Goal: Information Seeking & Learning: Check status

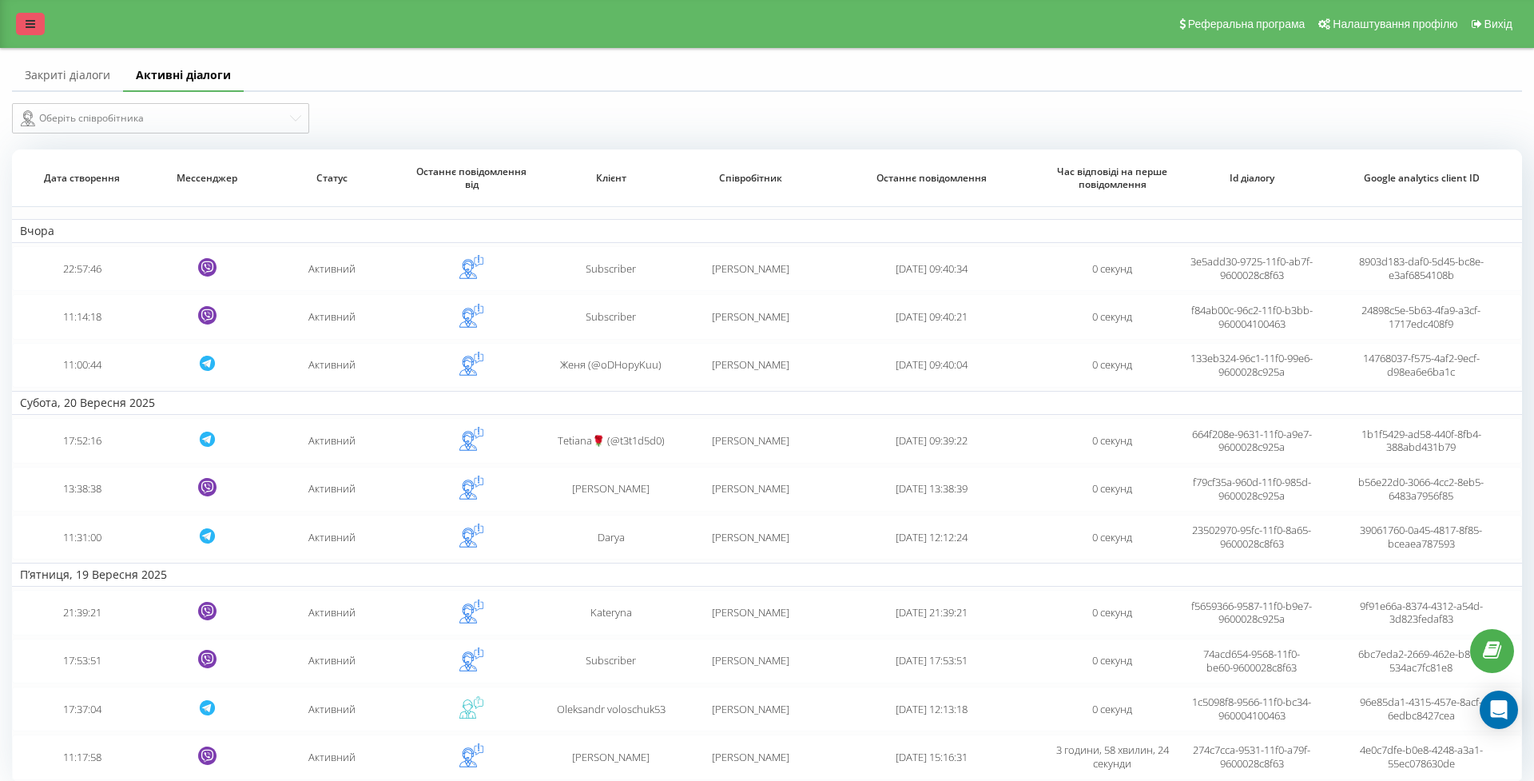
click at [29, 30] on icon at bounding box center [31, 23] width 10 height 11
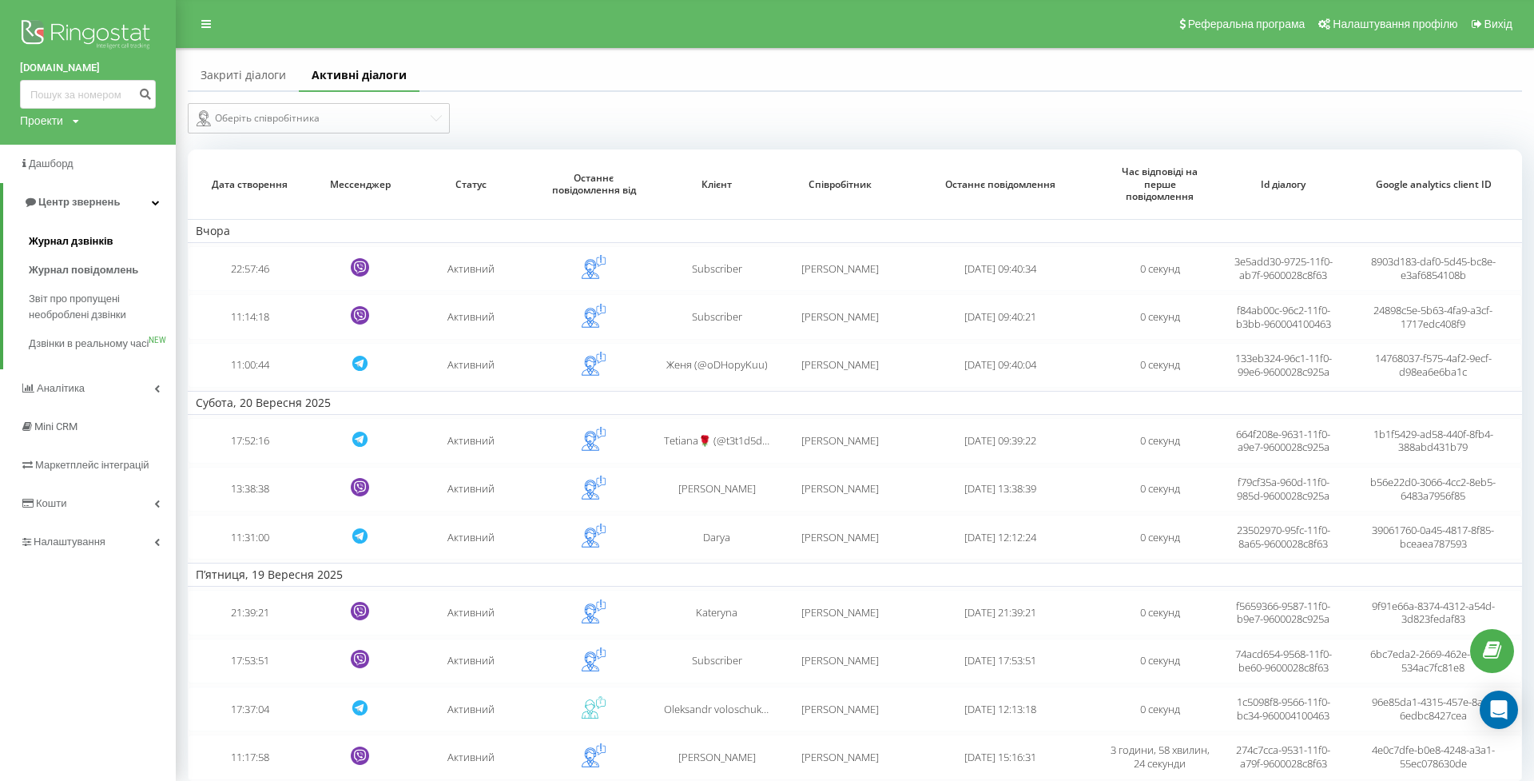
click at [97, 236] on span "Журнал дзвінків" at bounding box center [71, 241] width 85 height 16
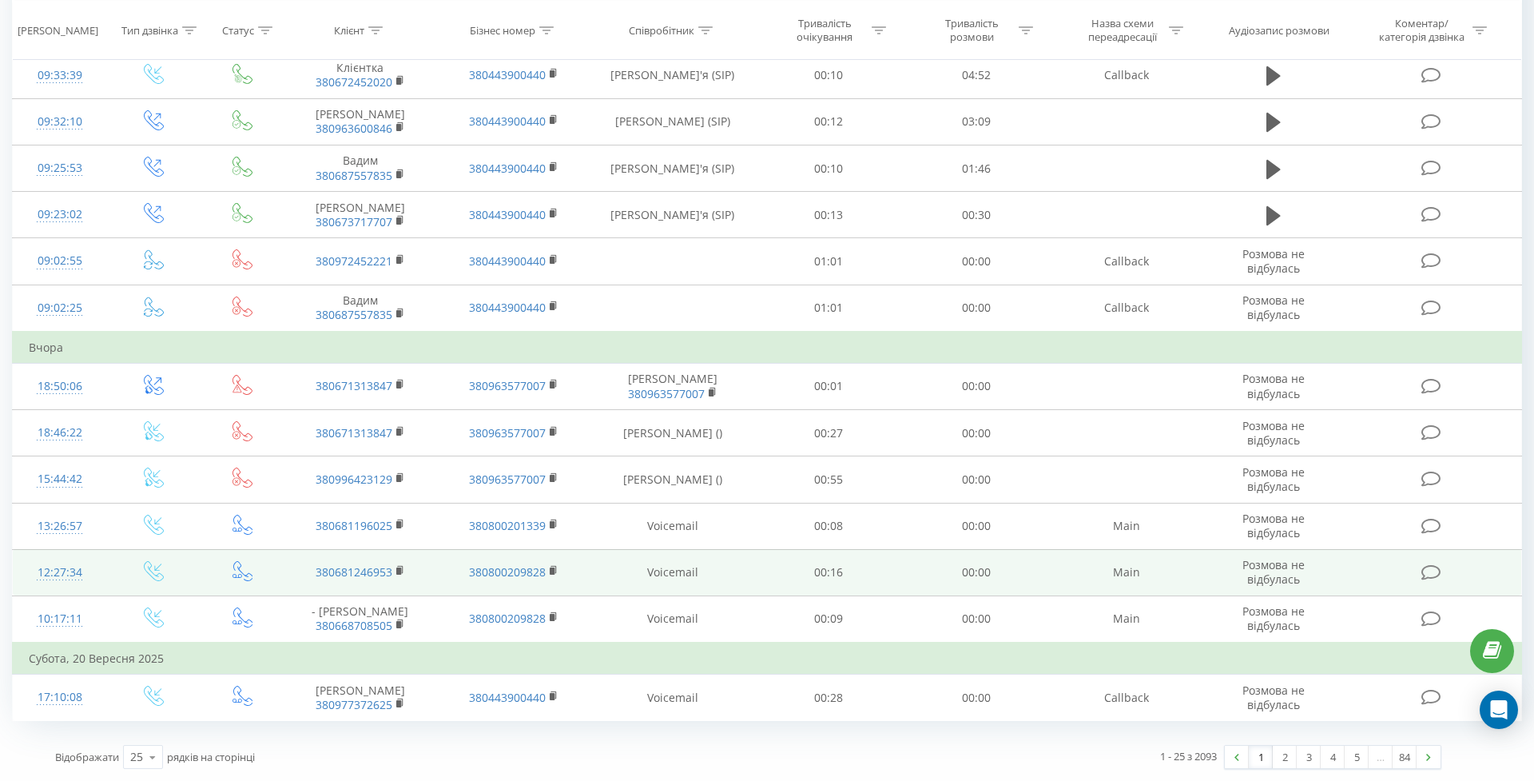
scroll to position [754, 0]
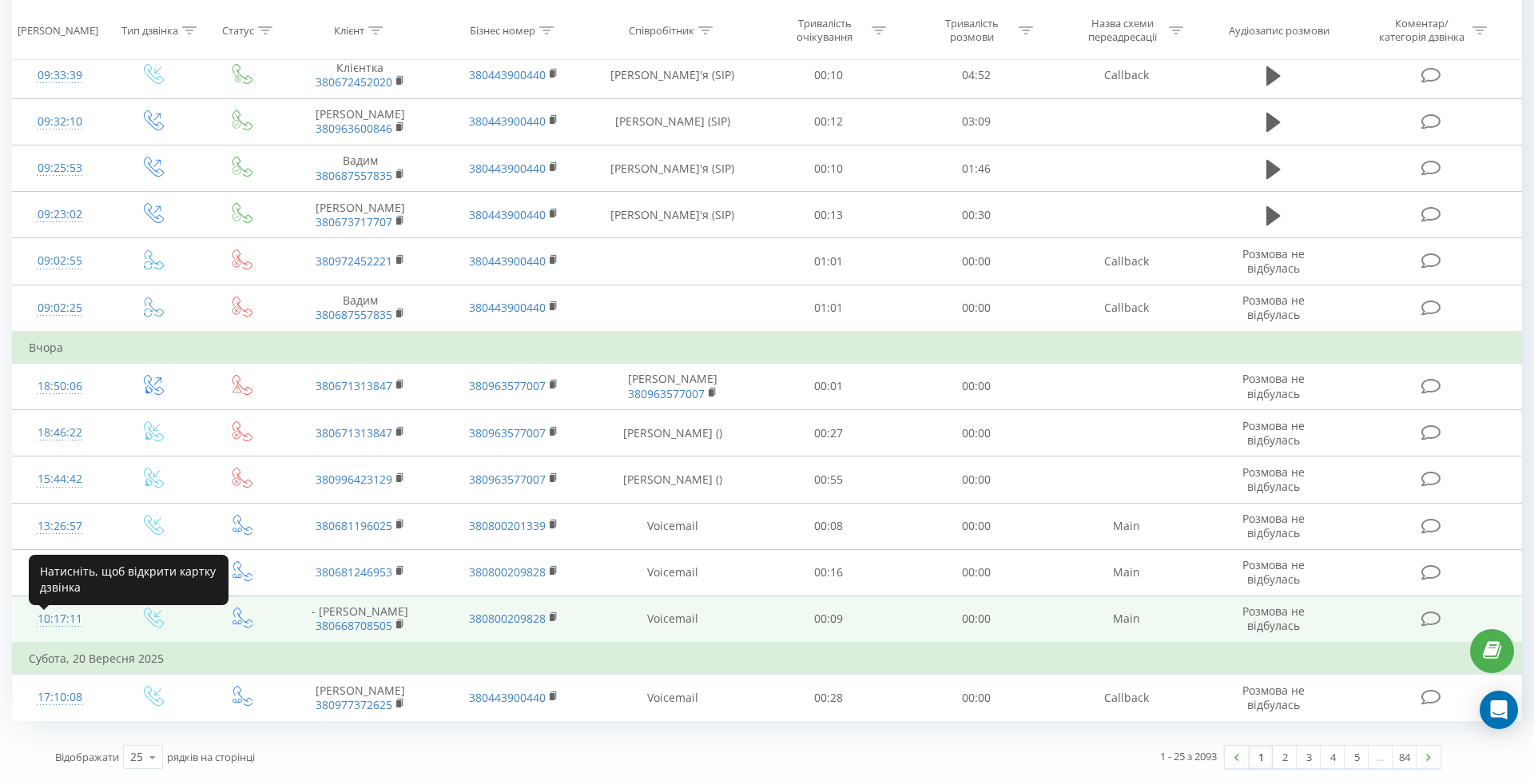
click at [66, 620] on div "10:17:11" at bounding box center [60, 618] width 62 height 31
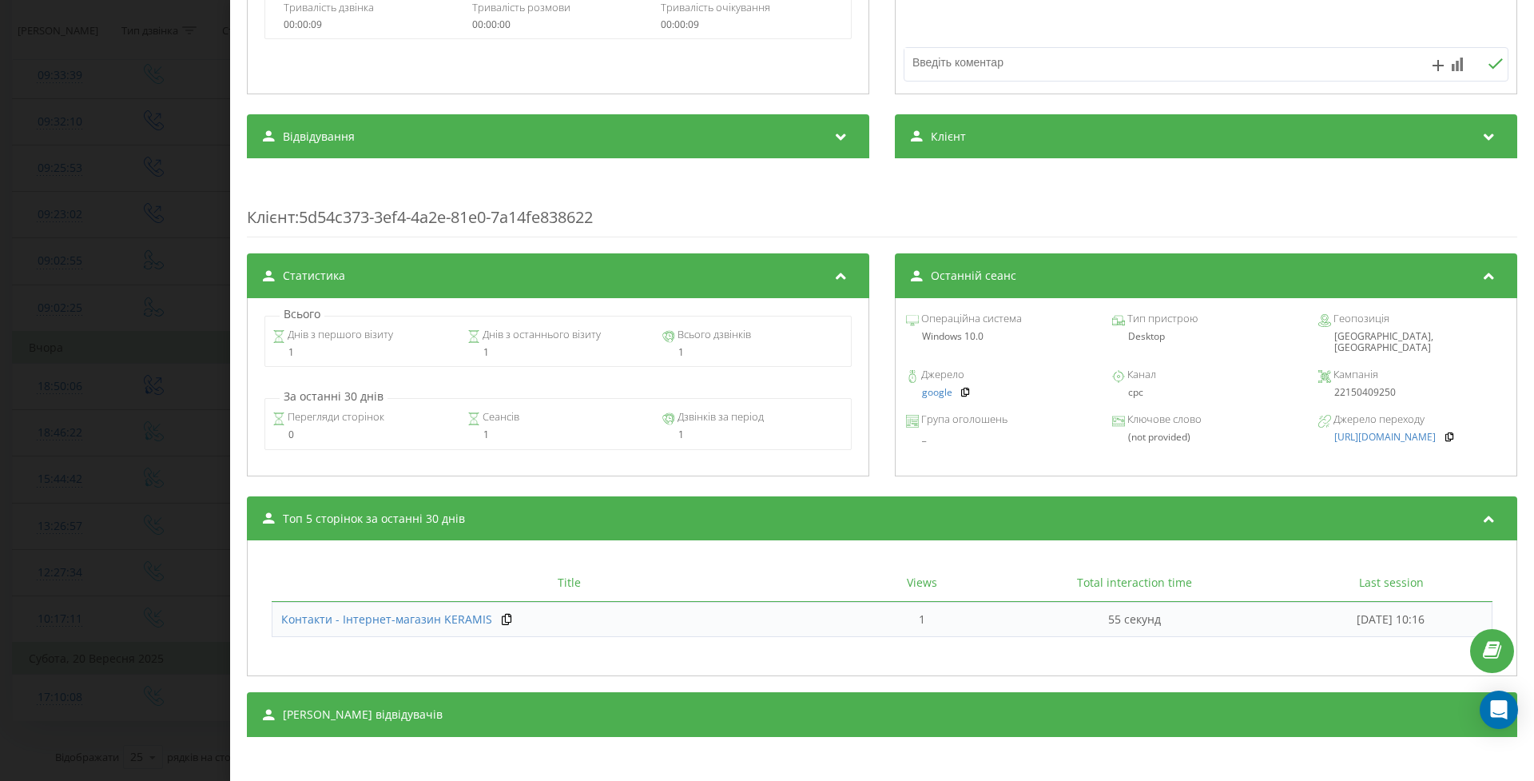
scroll to position [376, 0]
click at [29, 428] on div "Дзвінок : ua11_-1758439030.7426506 Транскрипція Для AI-аналізу майбутніх дзвінк…" at bounding box center [767, 390] width 1534 height 781
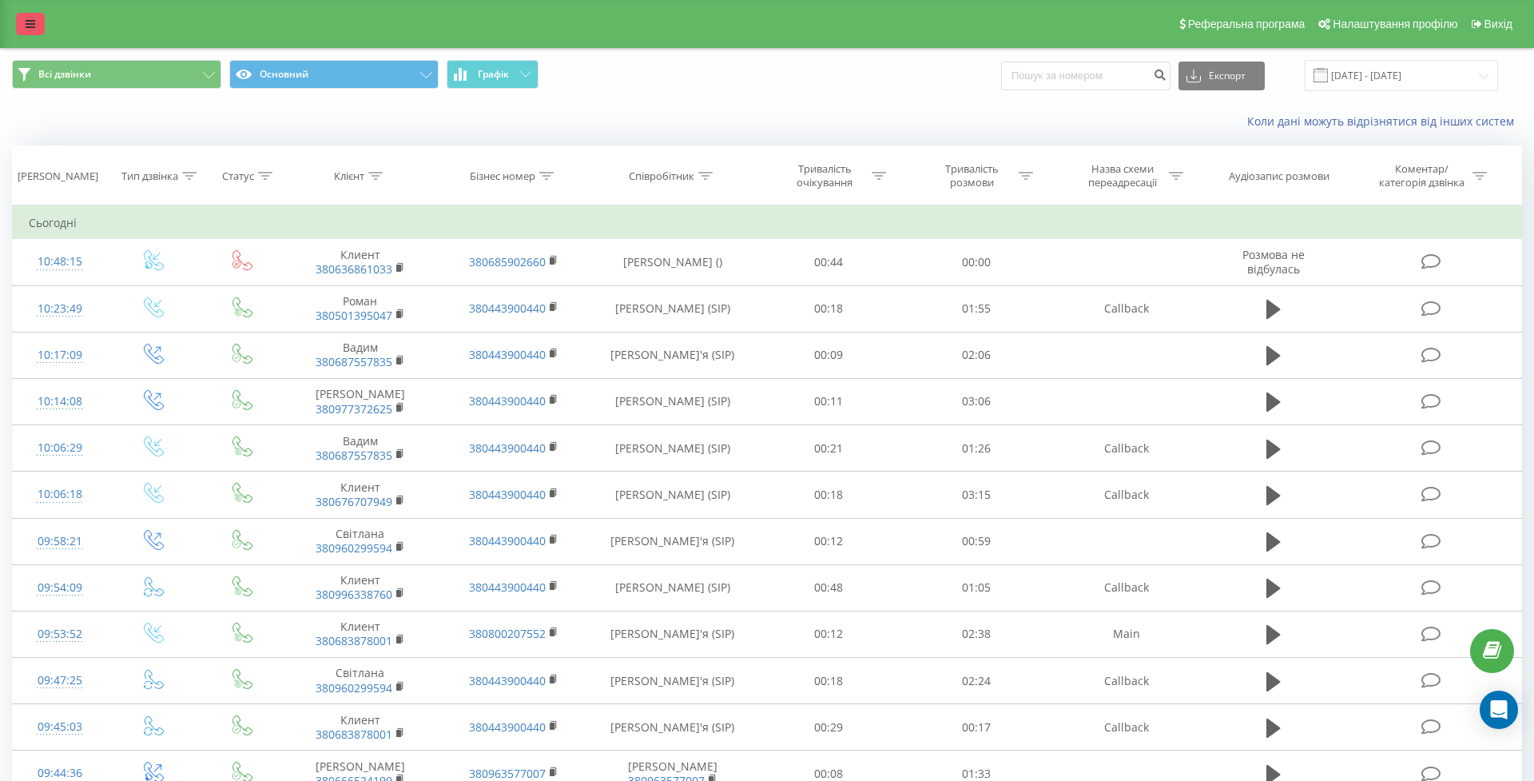
click at [30, 35] on link at bounding box center [30, 24] width 29 height 22
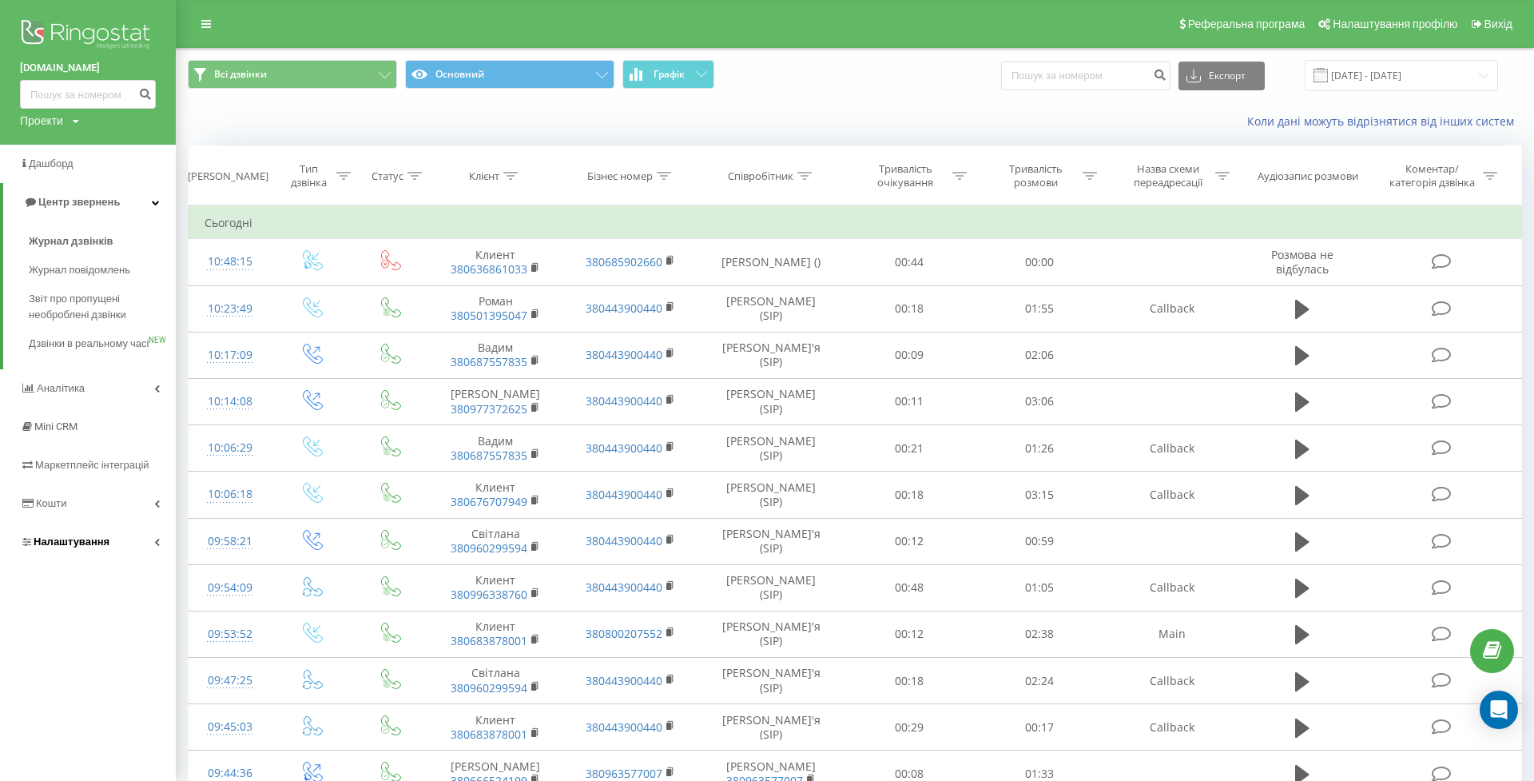
click at [66, 547] on span "Налаштування" at bounding box center [72, 541] width 76 height 12
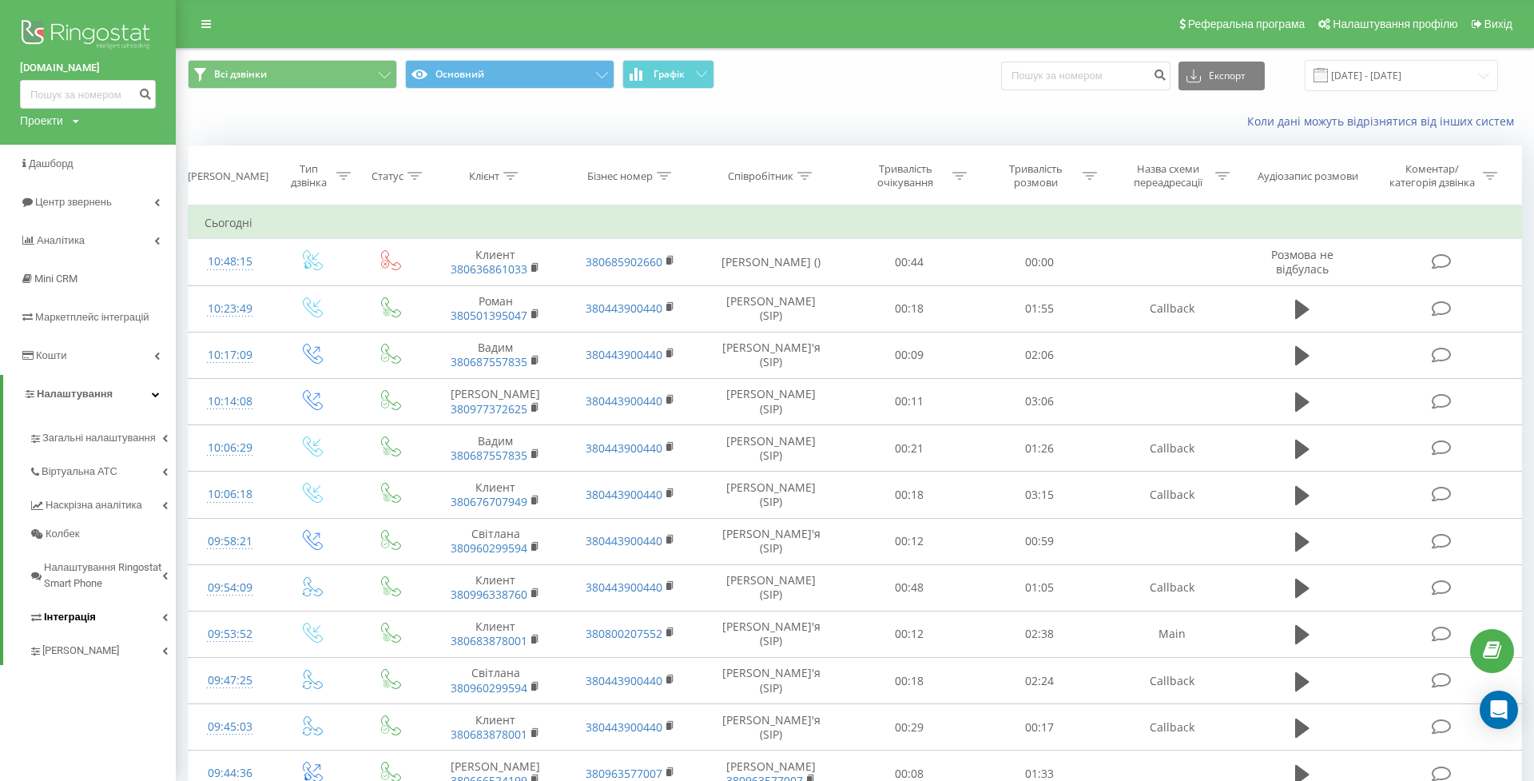
click at [60, 613] on span "Інтеграція" at bounding box center [70, 617] width 52 height 16
click at [102, 650] on span "Webhooks 2.0" at bounding box center [82, 645] width 65 height 16
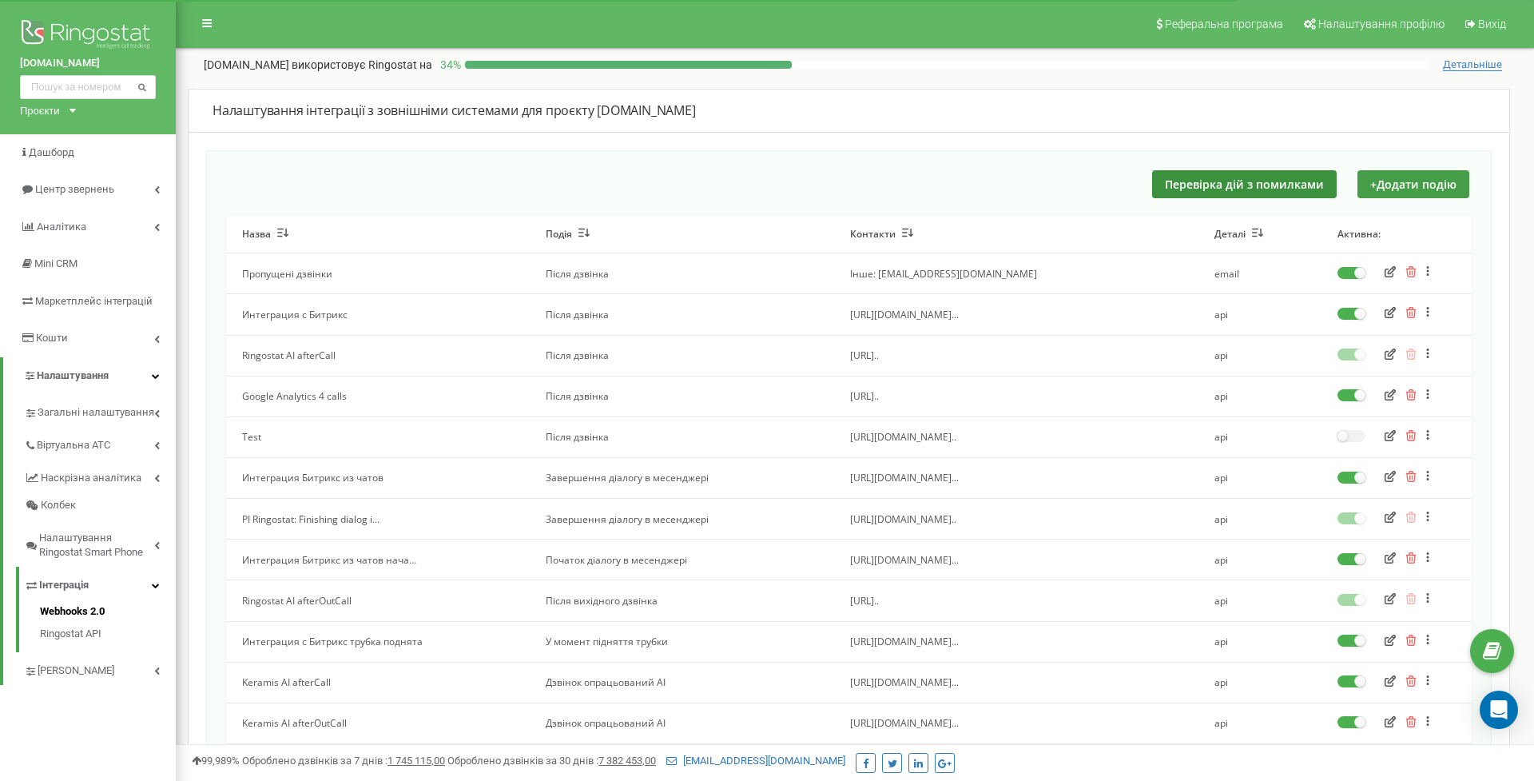
click at [1233, 185] on button "Перевірка дій з помилками" at bounding box center [1244, 184] width 185 height 28
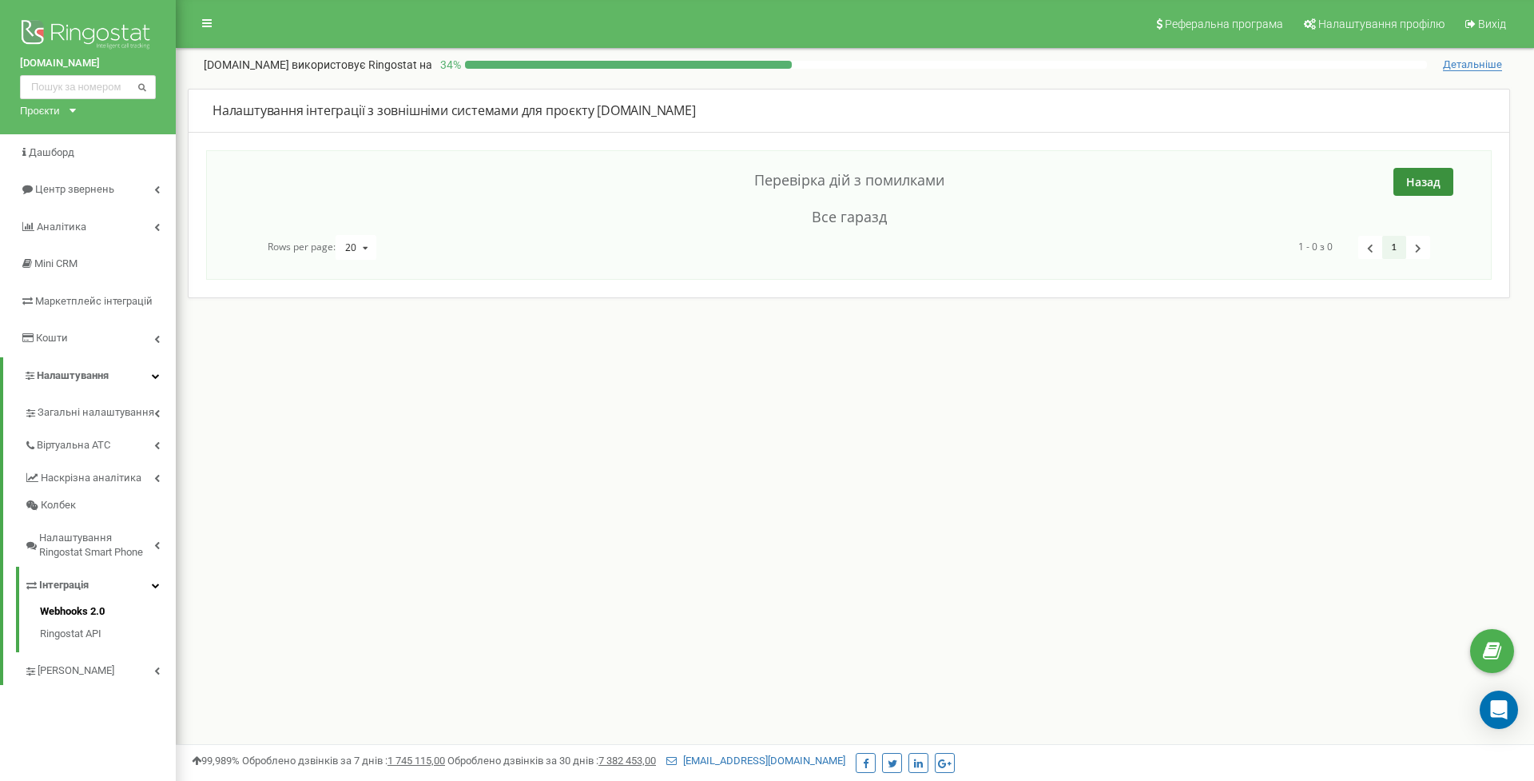
click at [1431, 177] on button "Назад" at bounding box center [1424, 182] width 60 height 28
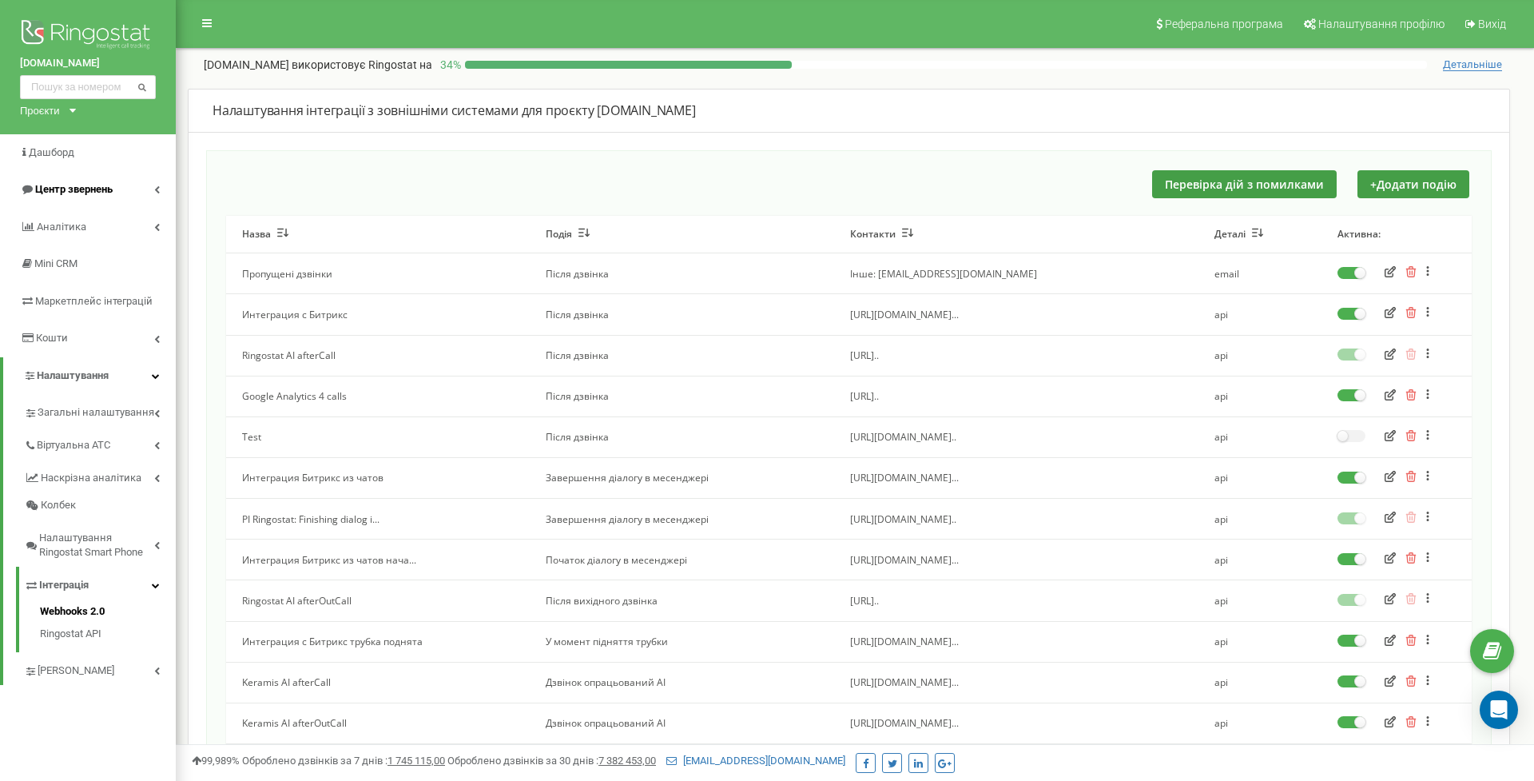
click at [92, 194] on span "Центр звернень" at bounding box center [66, 189] width 93 height 15
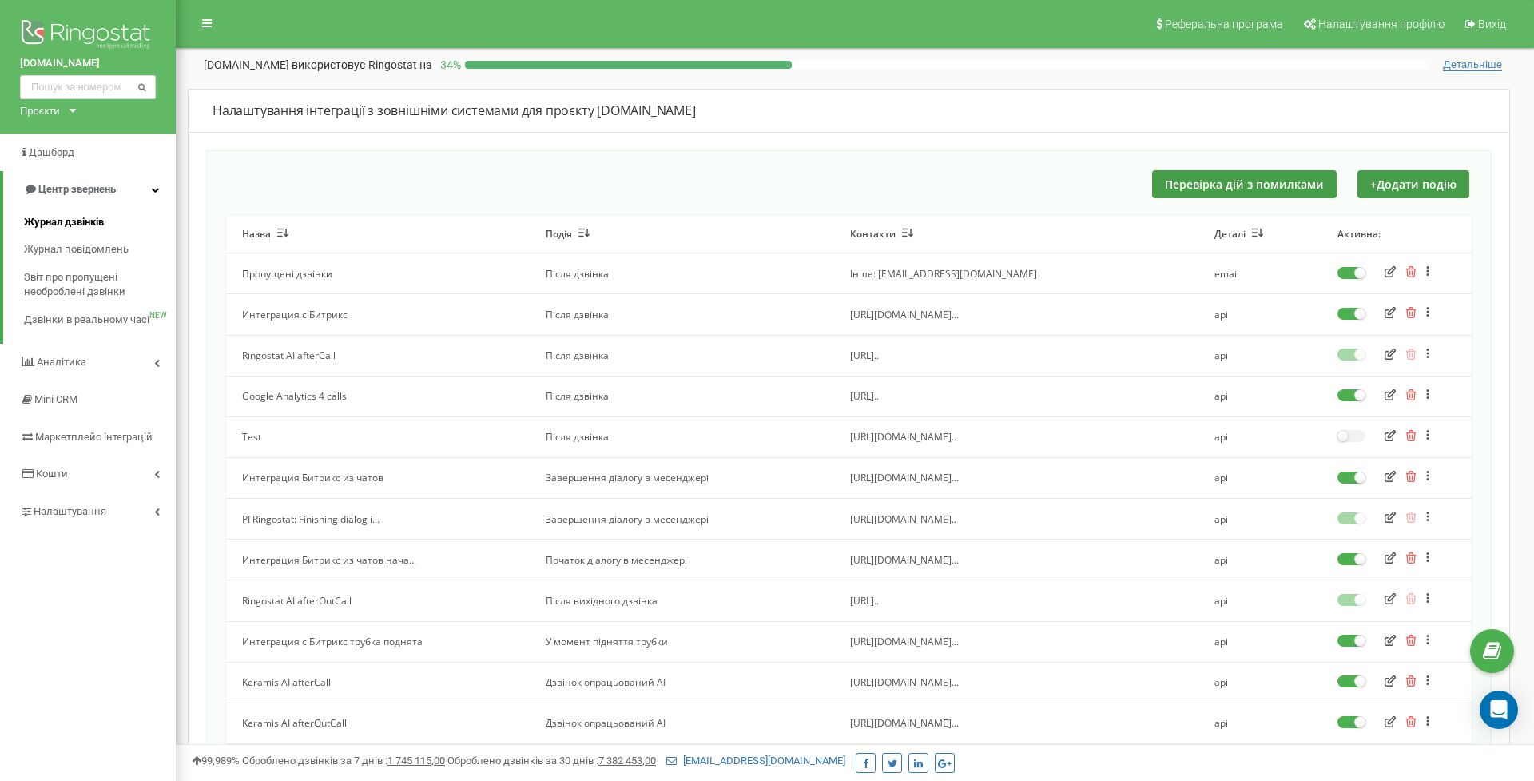
click at [93, 217] on span "Журнал дзвінків" at bounding box center [64, 222] width 80 height 15
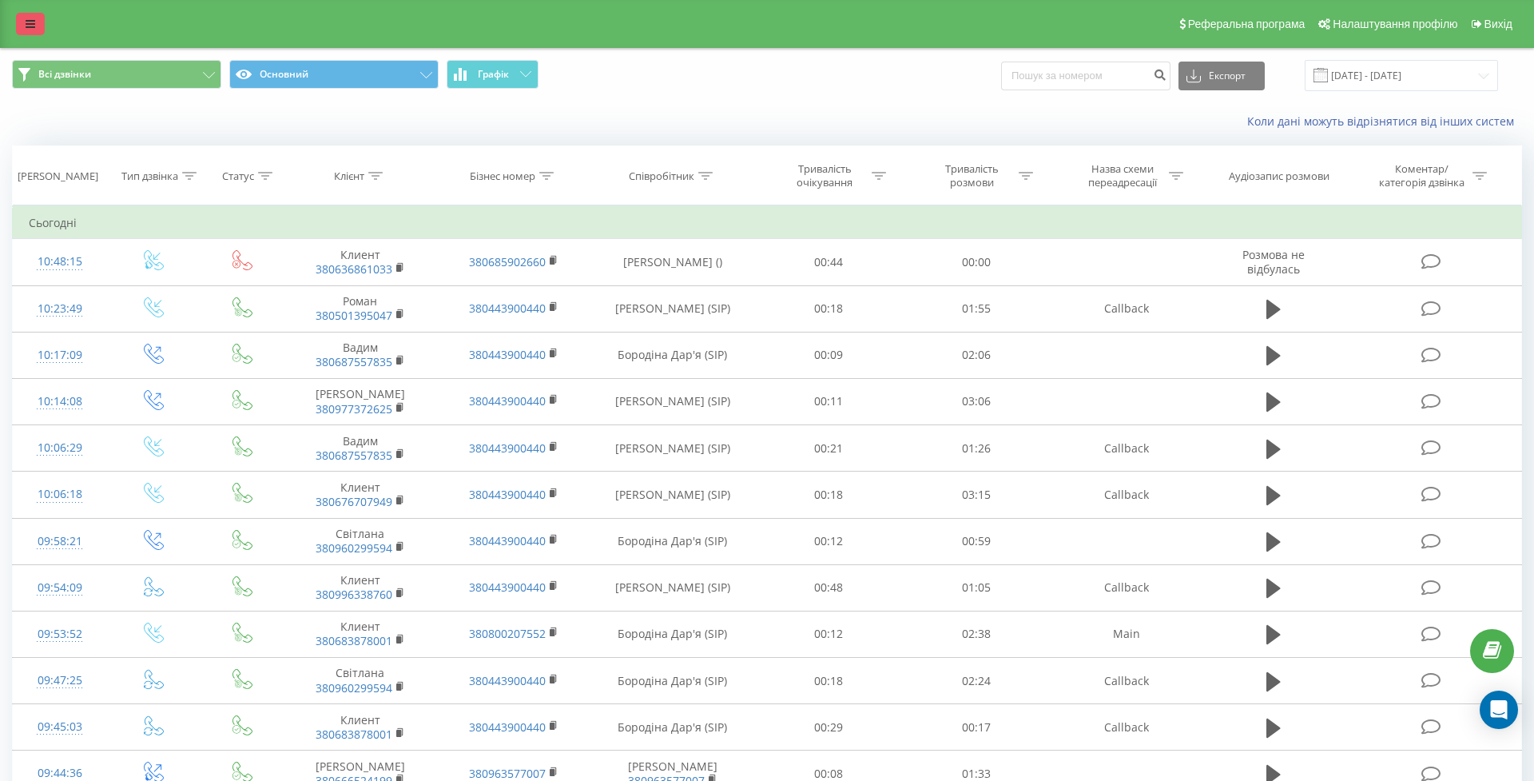
click at [44, 26] on link at bounding box center [30, 24] width 29 height 22
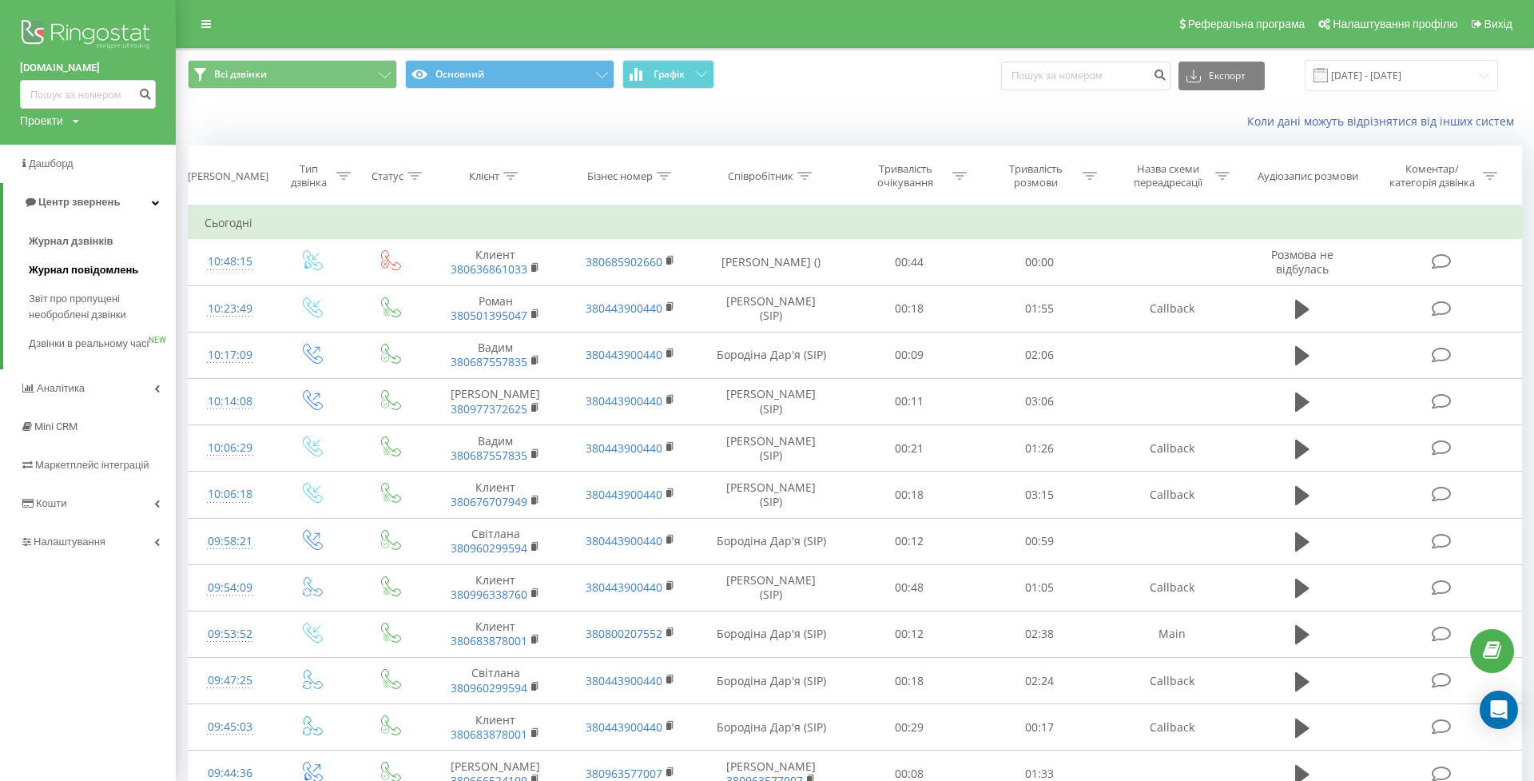
click at [54, 265] on span "Журнал повідомлень" at bounding box center [83, 270] width 109 height 16
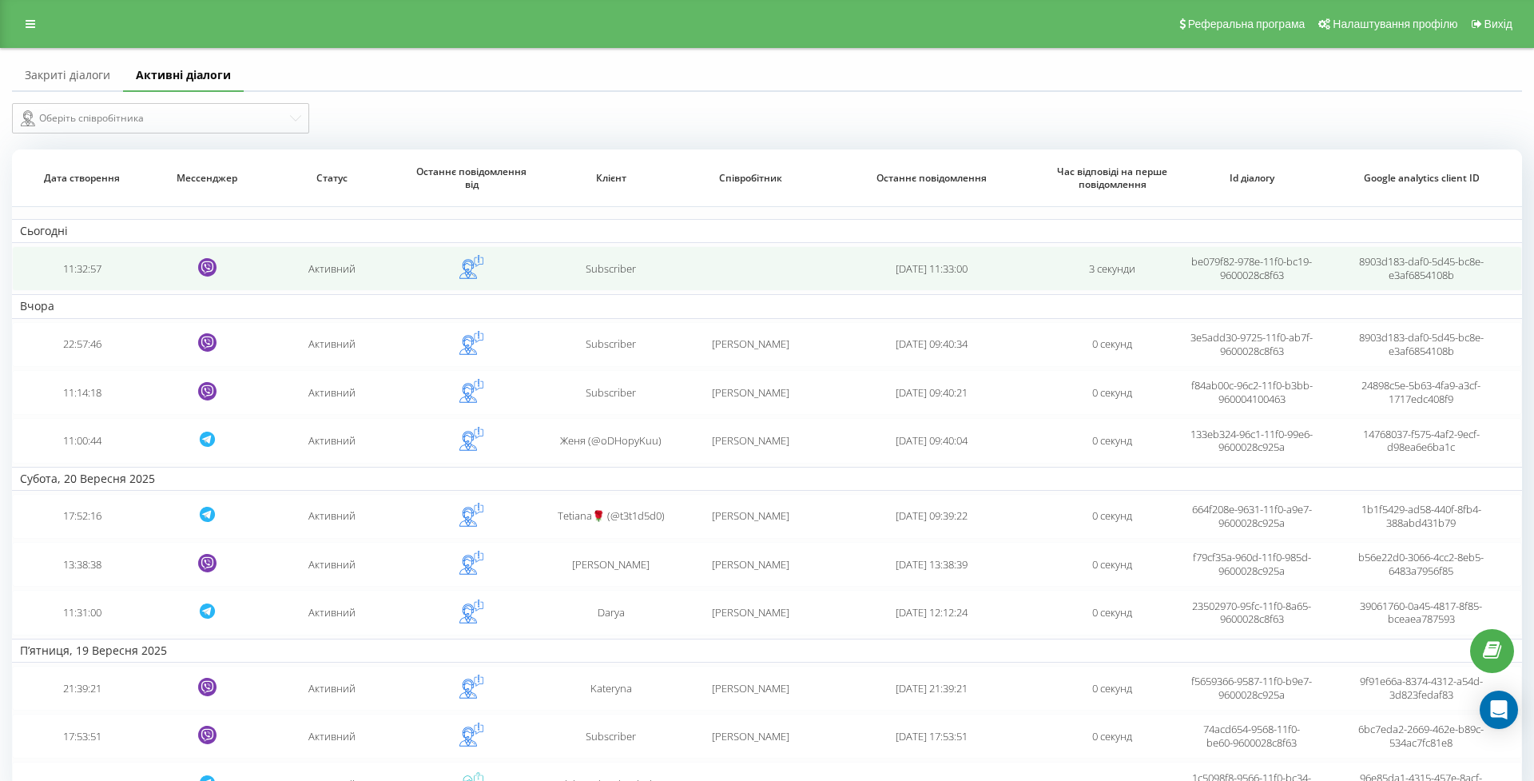
click at [70, 276] on td "11:32:57" at bounding box center [81, 268] width 139 height 45
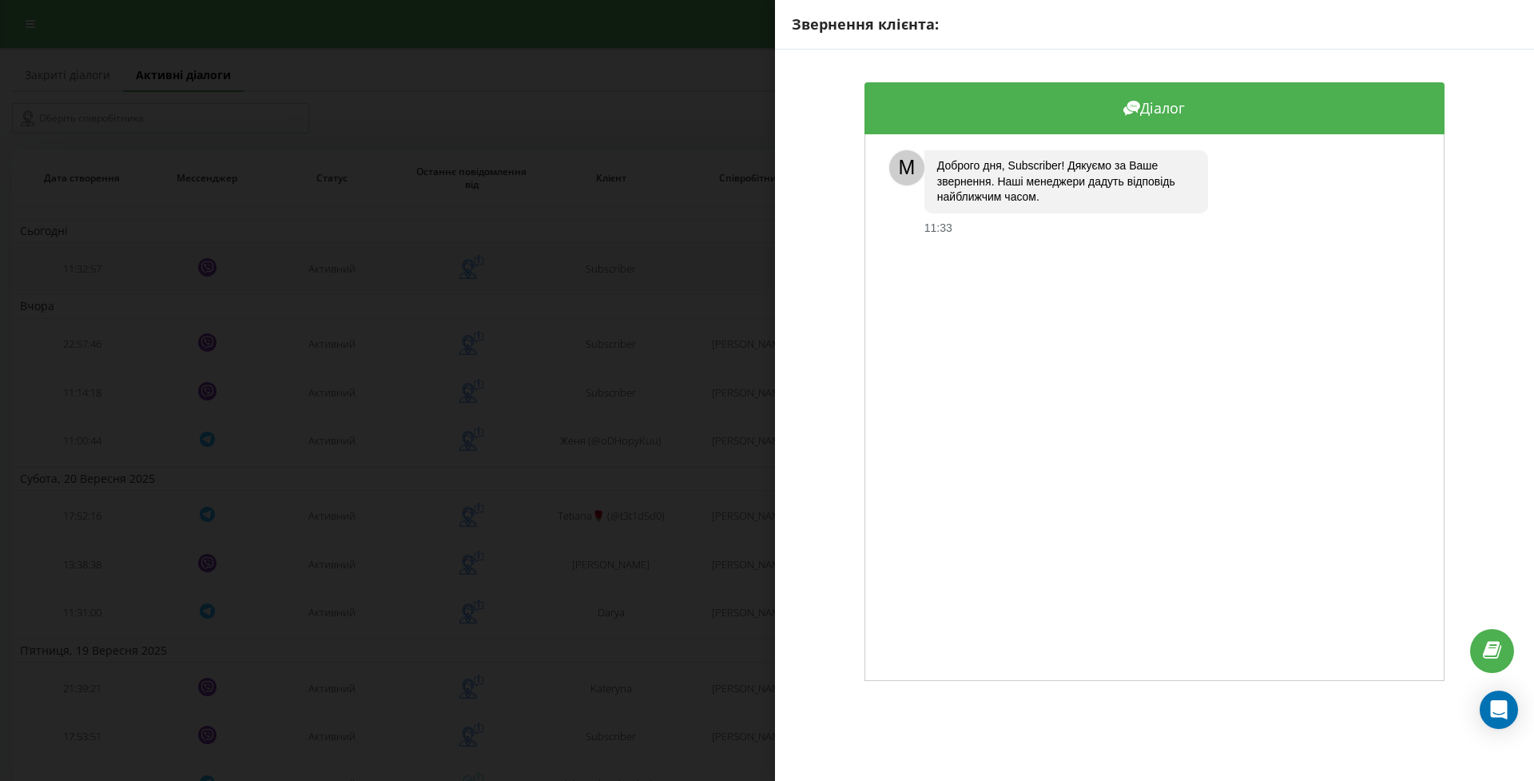
click at [74, 273] on div "Звернення клієнта: Діалог M Доброго дня, Subscriber! Дякуємо за Ваше звернення.…" at bounding box center [767, 390] width 1534 height 781
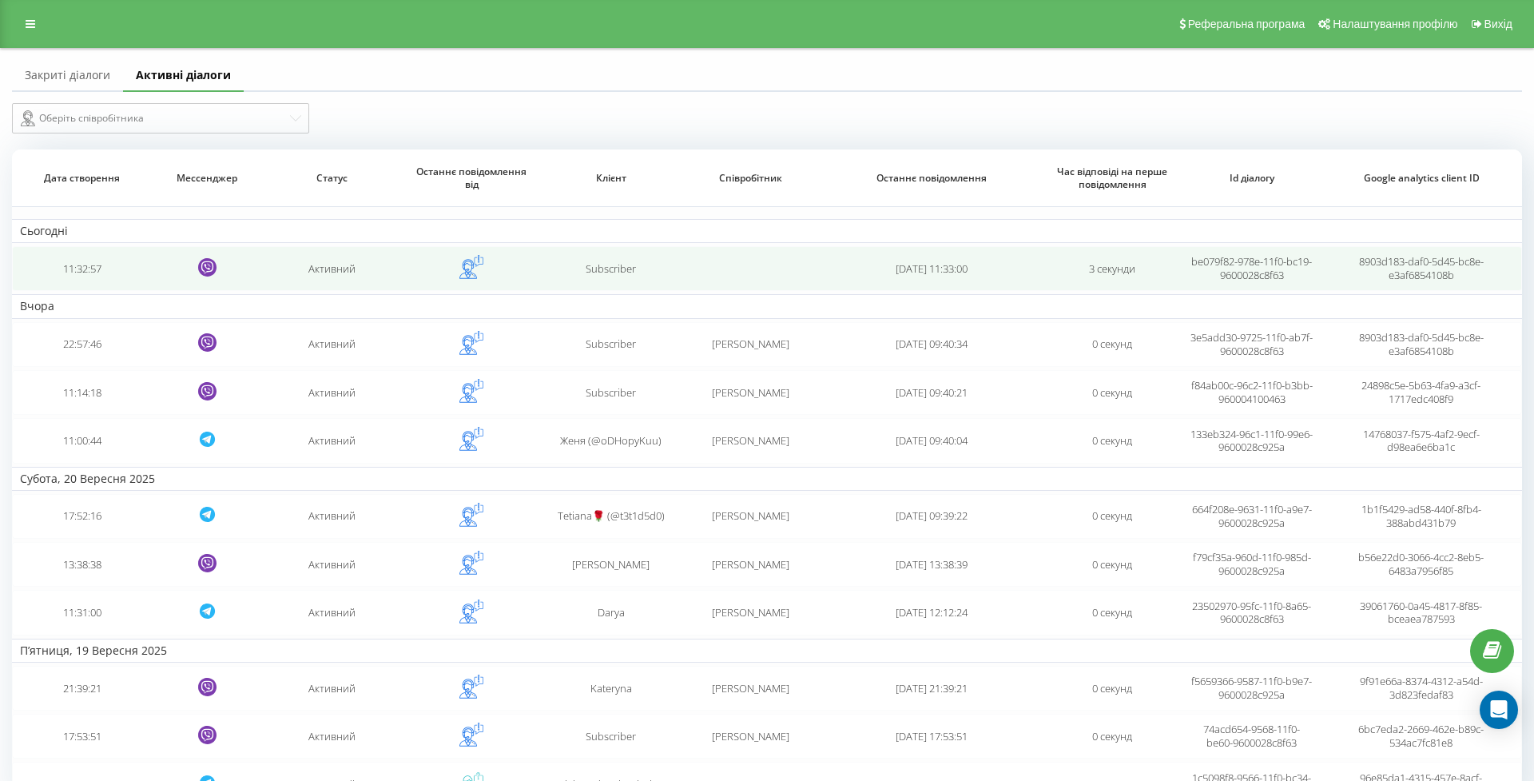
click at [83, 284] on td "11:32:57" at bounding box center [81, 268] width 139 height 45
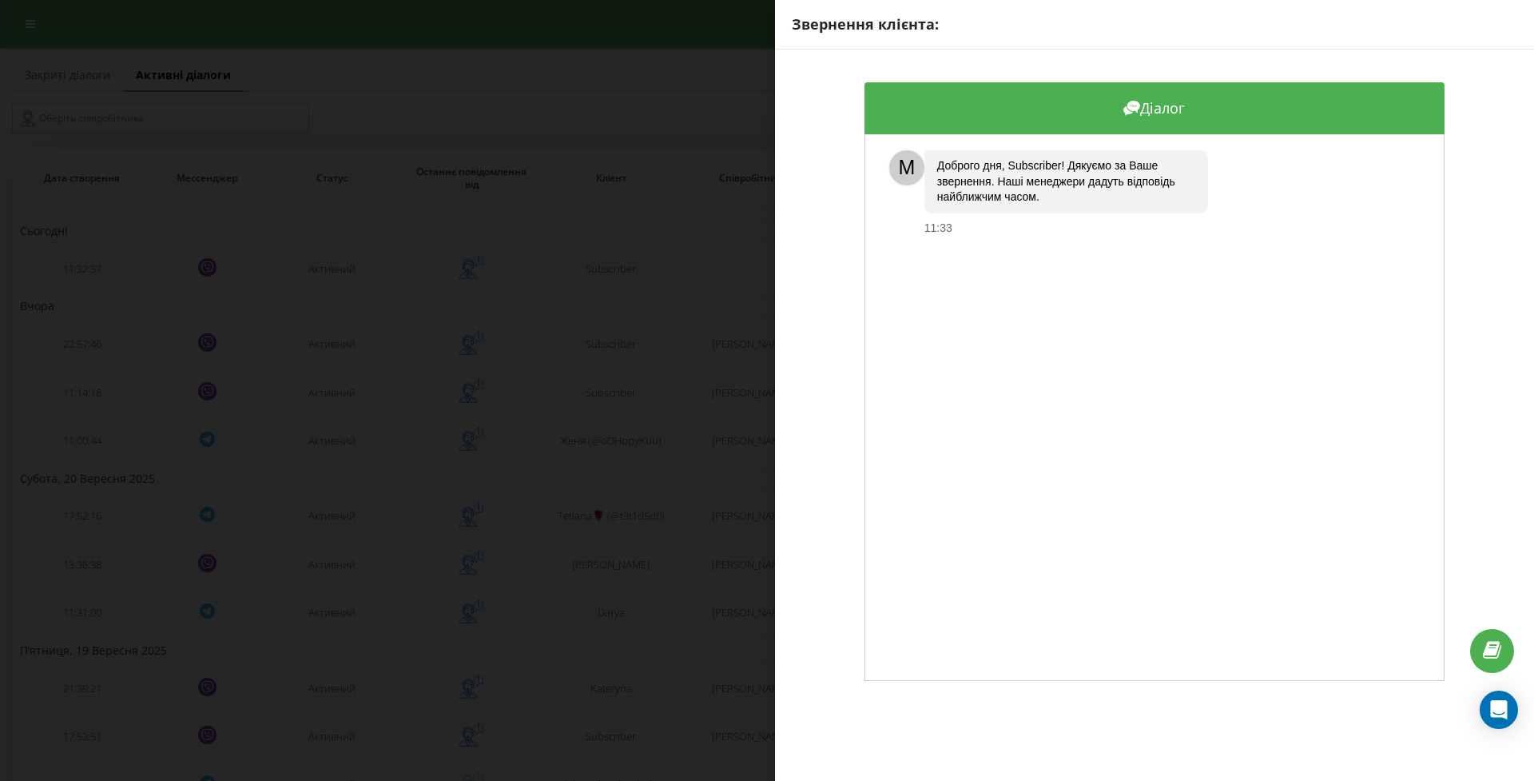
click at [82, 288] on div "Звернення клієнта: Діалог M Доброго дня, Subscriber! Дякуємо за Ваше звернення.…" at bounding box center [767, 390] width 1534 height 781
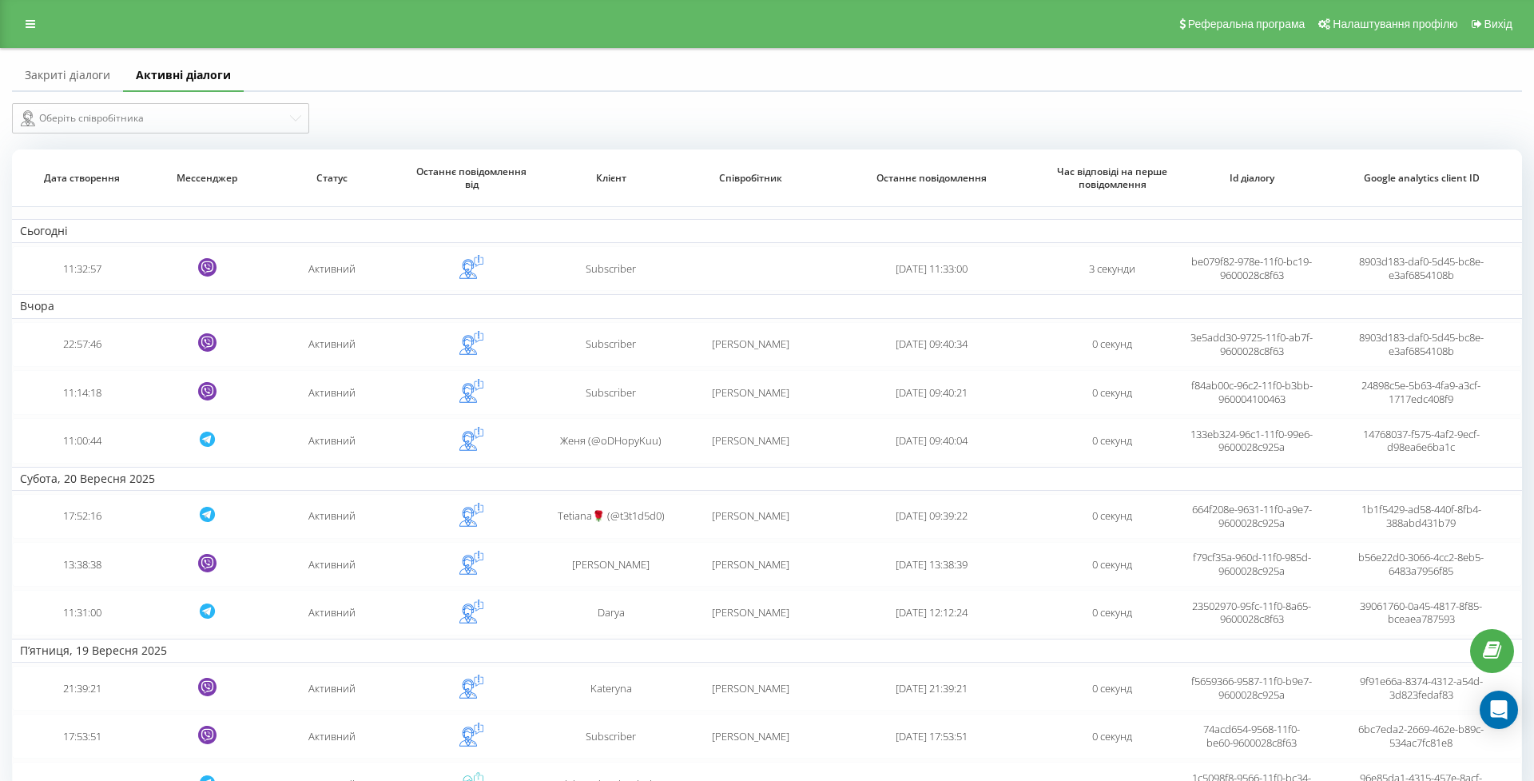
click at [82, 288] on td "11:32:57" at bounding box center [81, 268] width 139 height 45
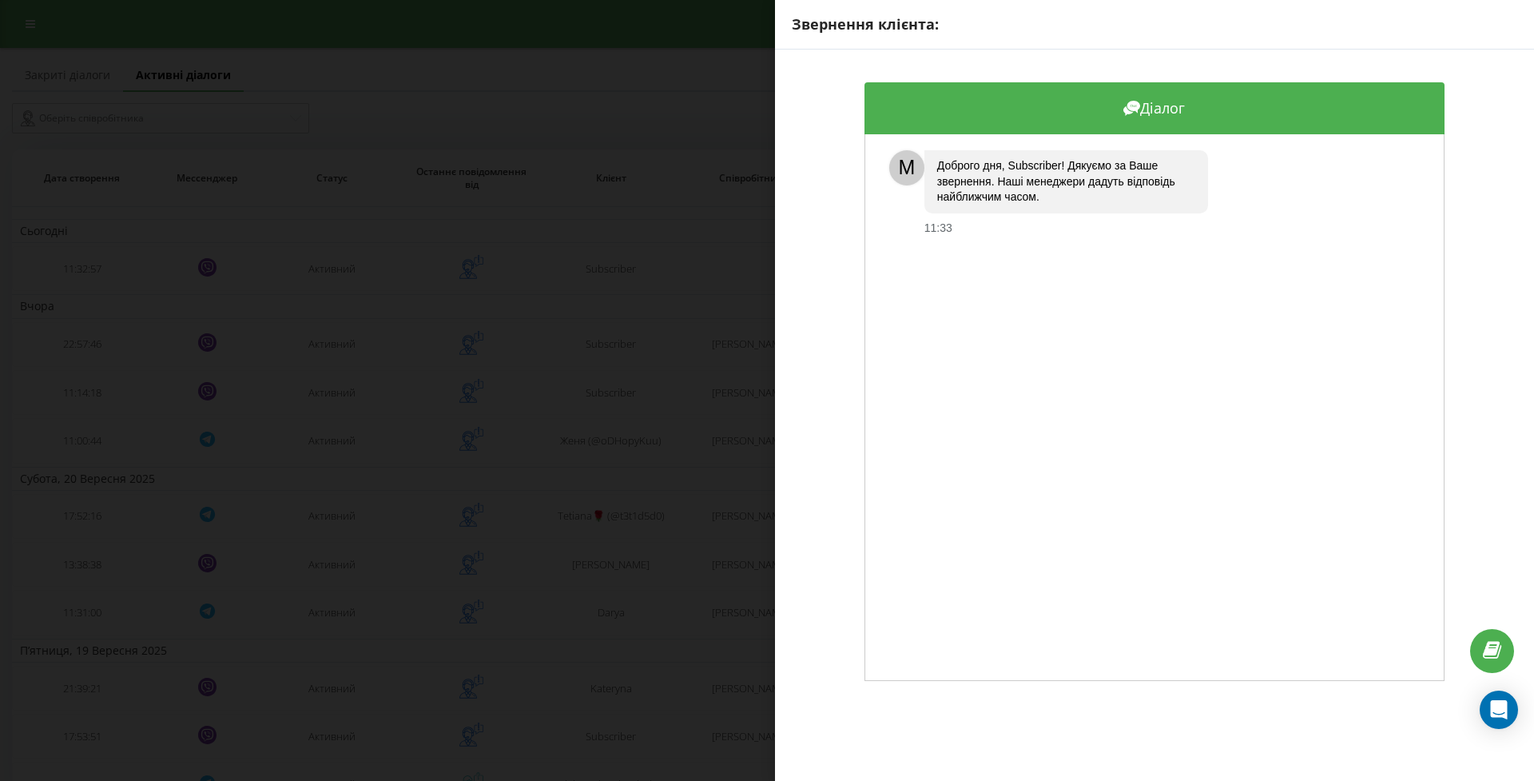
click at [82, 288] on div "Звернення клієнта: Діалог M Доброго дня, Subscriber! Дякуємо за Ваше звернення.…" at bounding box center [767, 390] width 1534 height 781
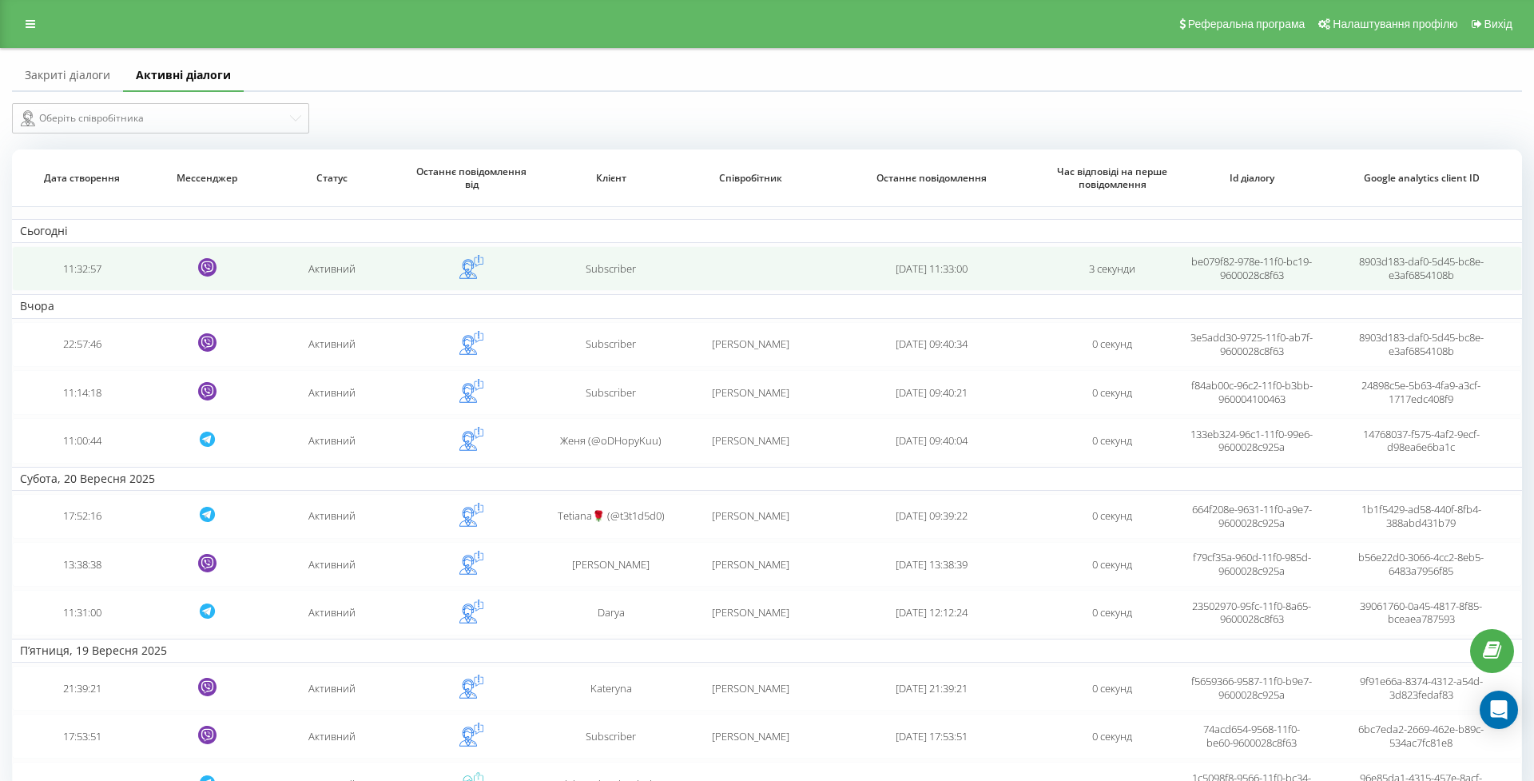
click at [86, 280] on td "11:32:57" at bounding box center [81, 268] width 139 height 45
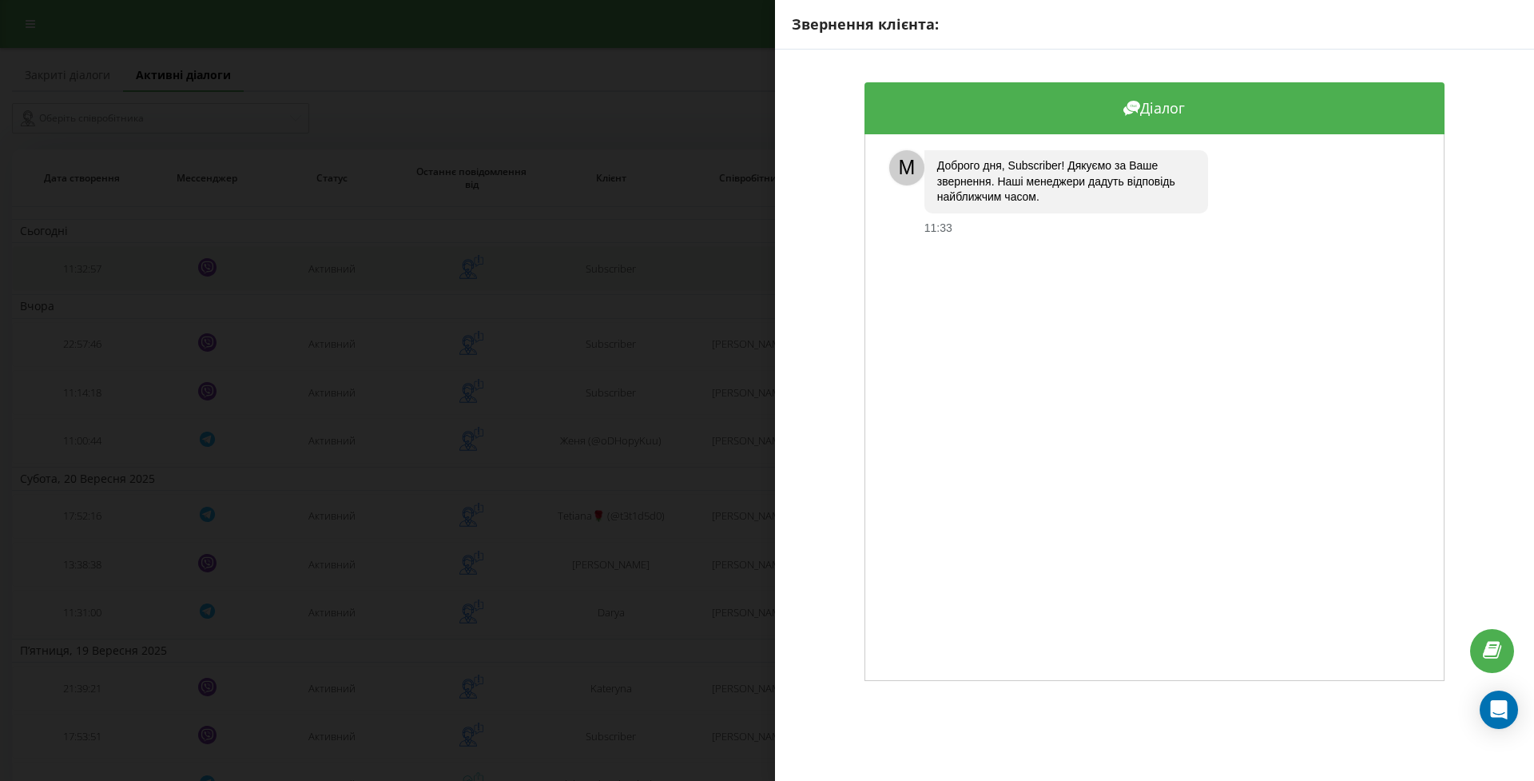
click at [86, 280] on div "Звернення клієнта: Діалог M Доброго дня, Subscriber! Дякуємо за Ваше звернення.…" at bounding box center [767, 390] width 1534 height 781
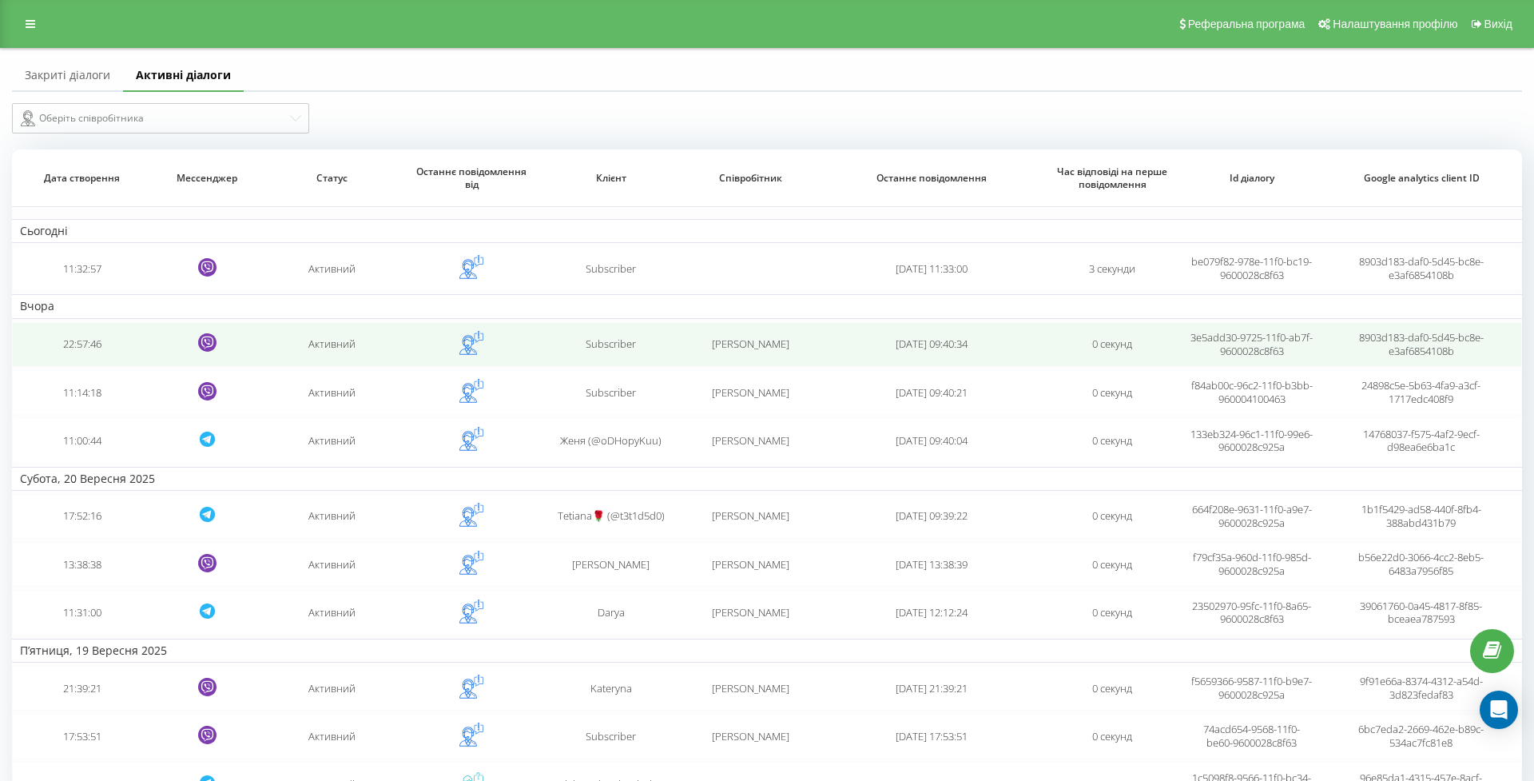
click at [86, 358] on td "22:57:46" at bounding box center [81, 344] width 139 height 45
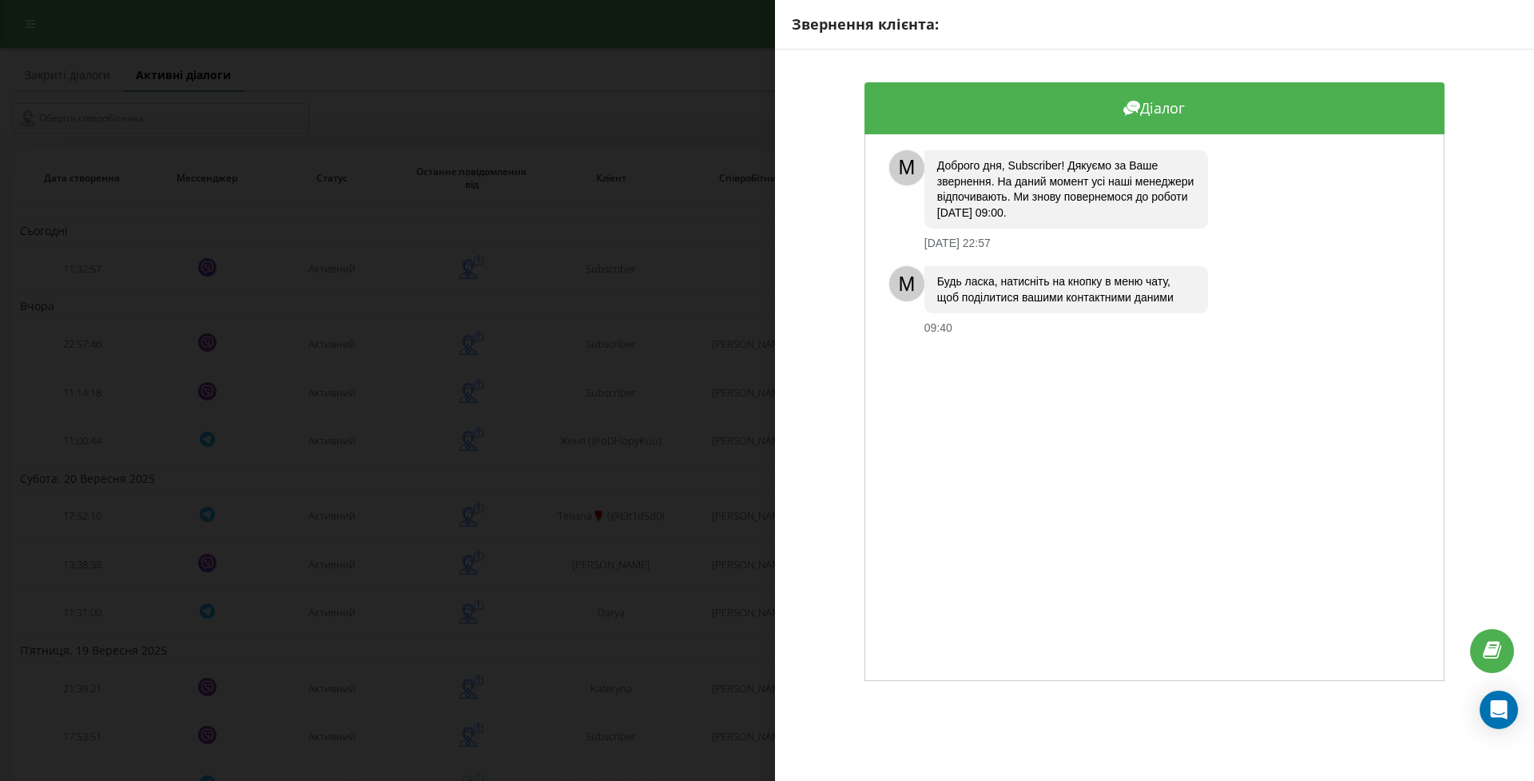
click at [82, 359] on div "Звернення клієнта: Діалог M Доброго дня, Subscriber! Дякуємо за Ваше звернення.…" at bounding box center [767, 390] width 1534 height 781
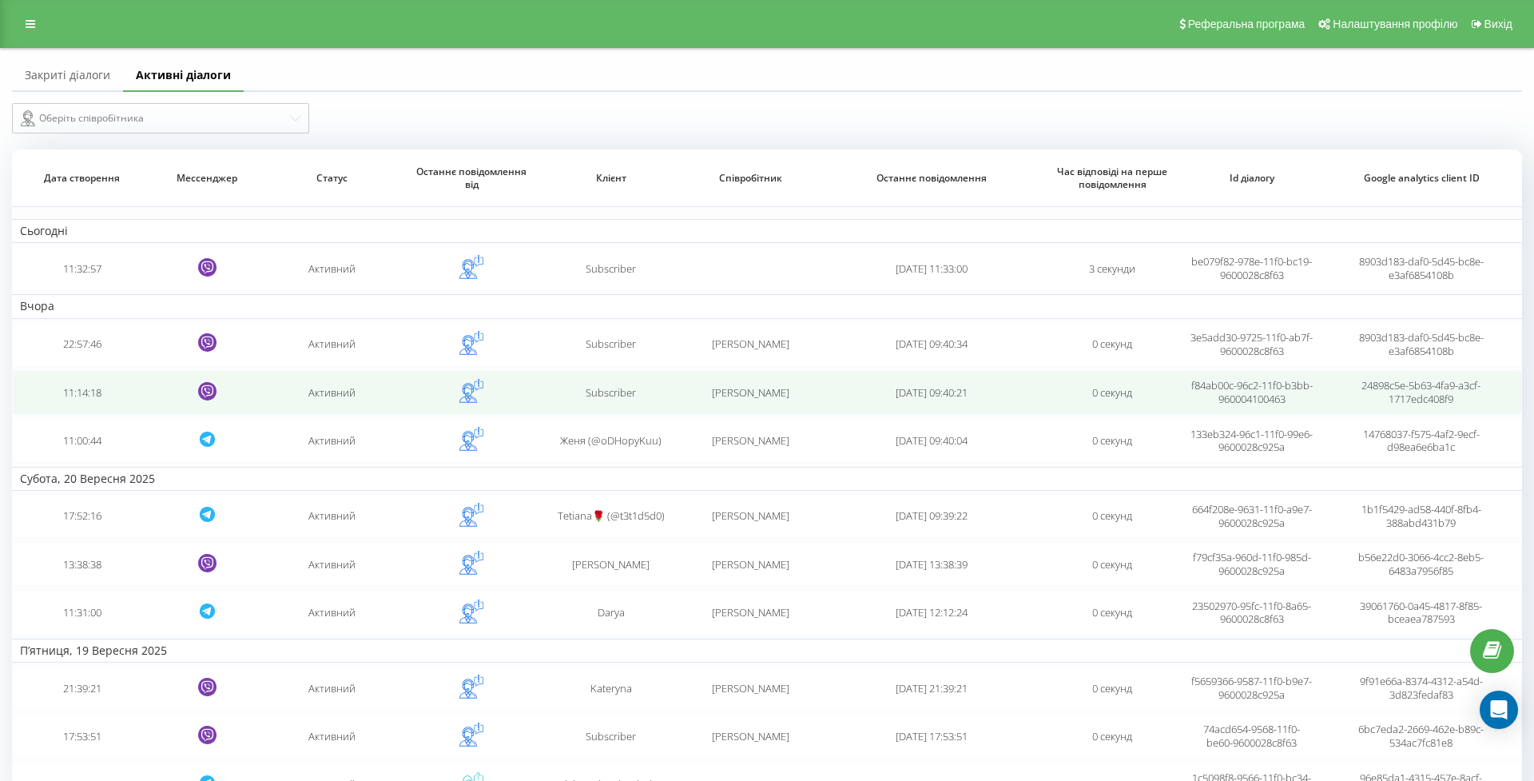
click at [86, 401] on td "11:14:18" at bounding box center [81, 392] width 139 height 45
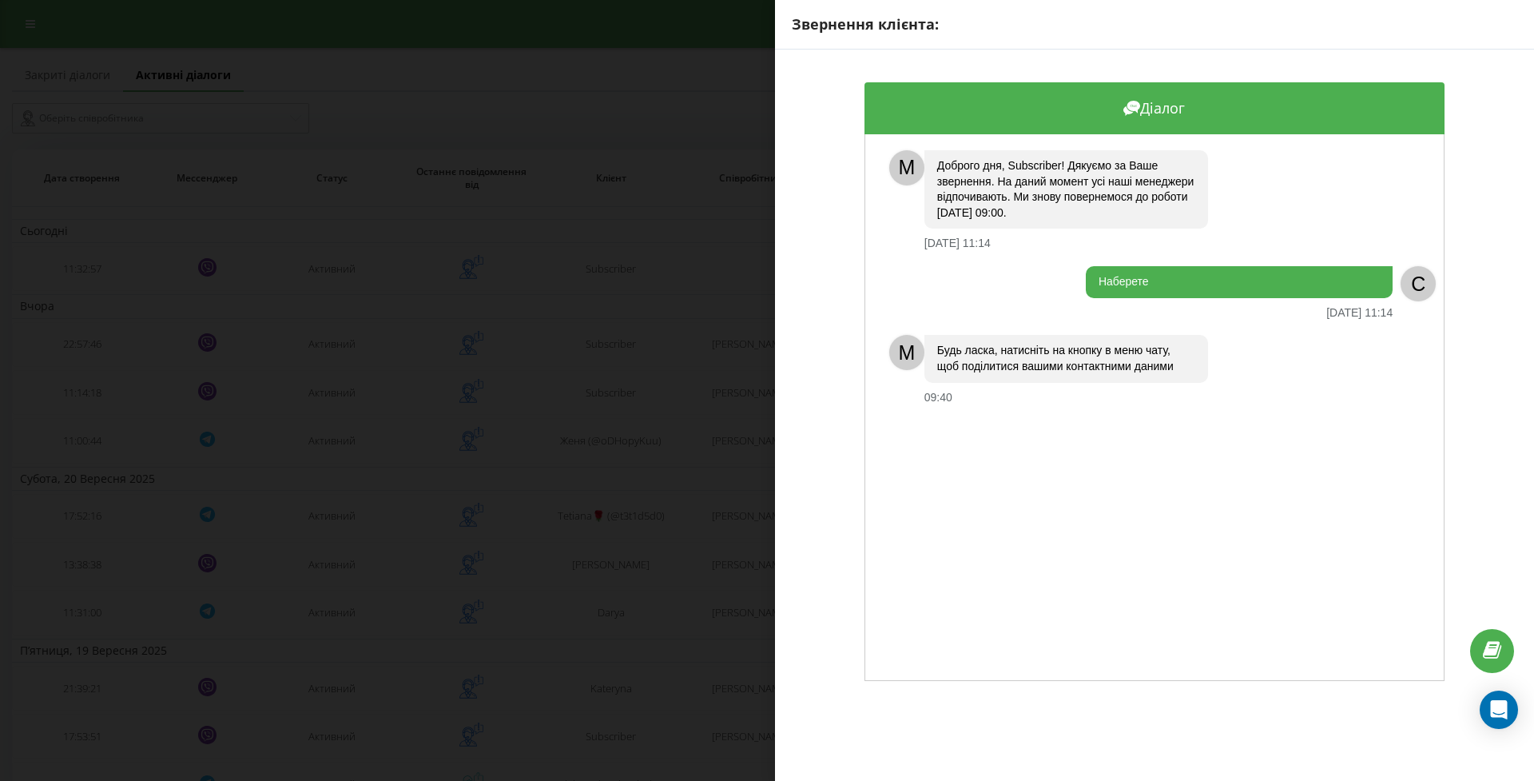
click at [86, 400] on div "Звернення клієнта: Діалог M Доброго дня, Subscriber! Дякуємо за Ваше звернення.…" at bounding box center [767, 390] width 1534 height 781
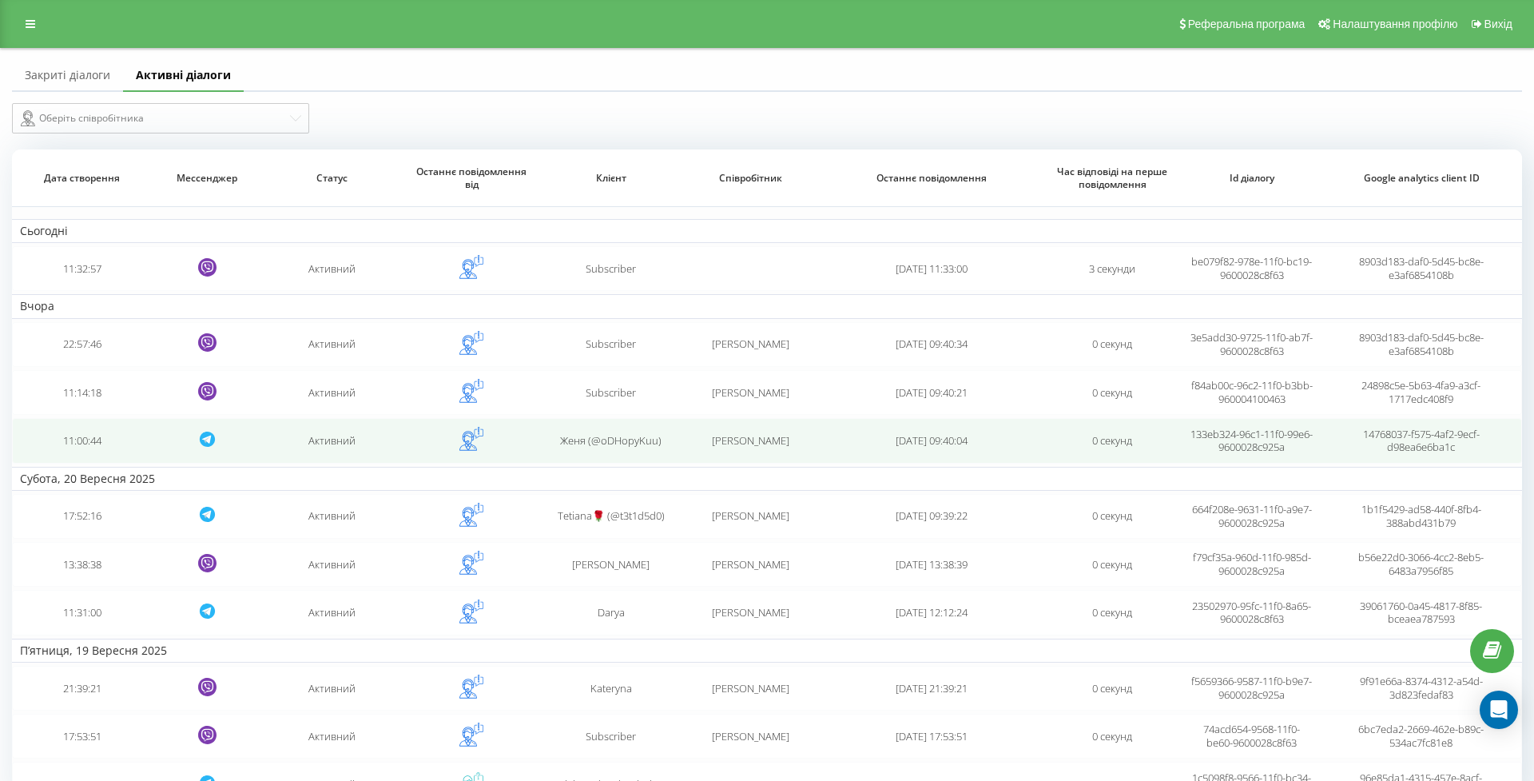
click at [78, 447] on td "11:00:44" at bounding box center [81, 440] width 139 height 45
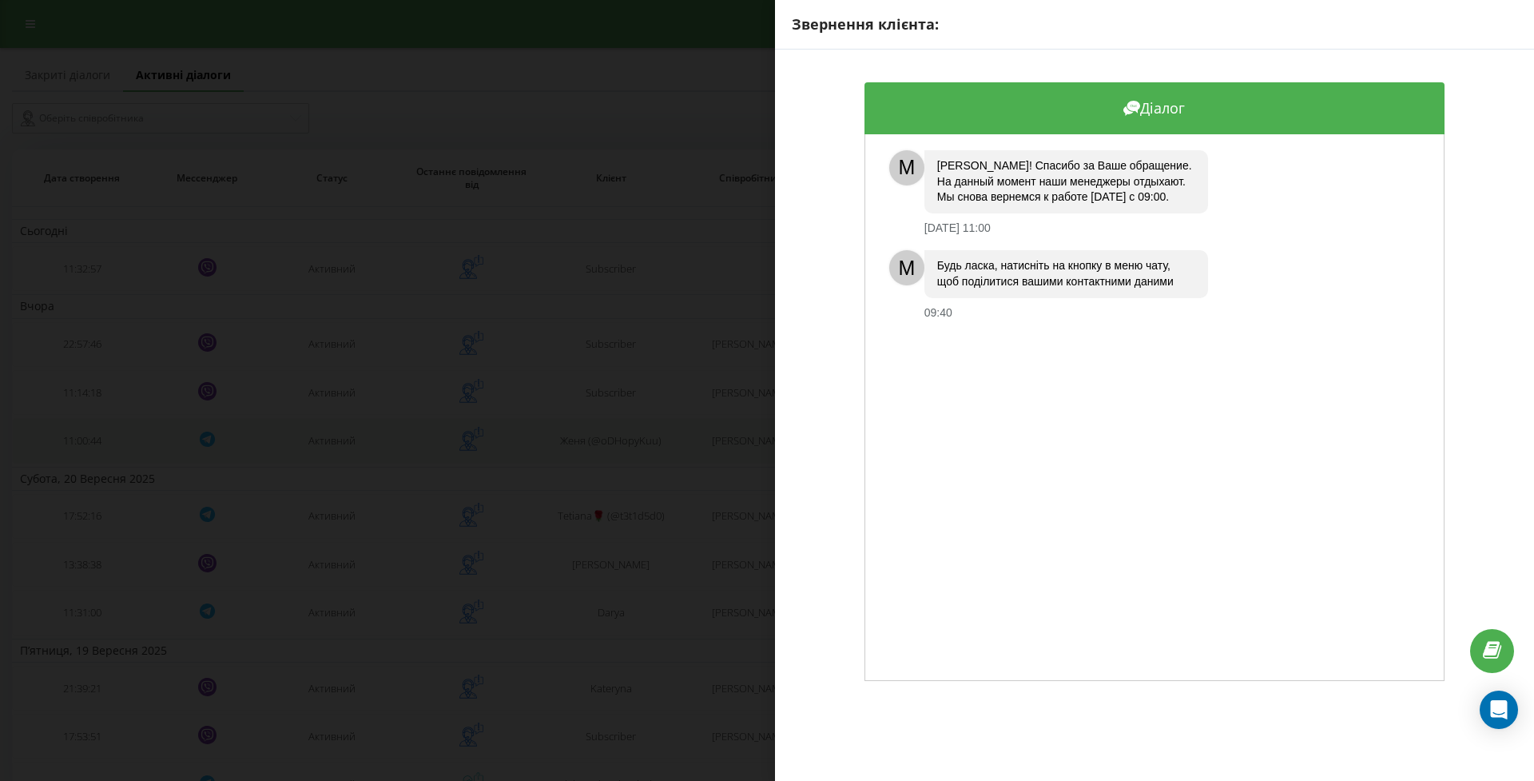
click at [78, 447] on div "Звернення клієнта: Діалог M Здравствуйте, Женя! Спасибо за Ваше обращение. На д…" at bounding box center [767, 390] width 1534 height 781
